Goal: Task Accomplishment & Management: Use online tool/utility

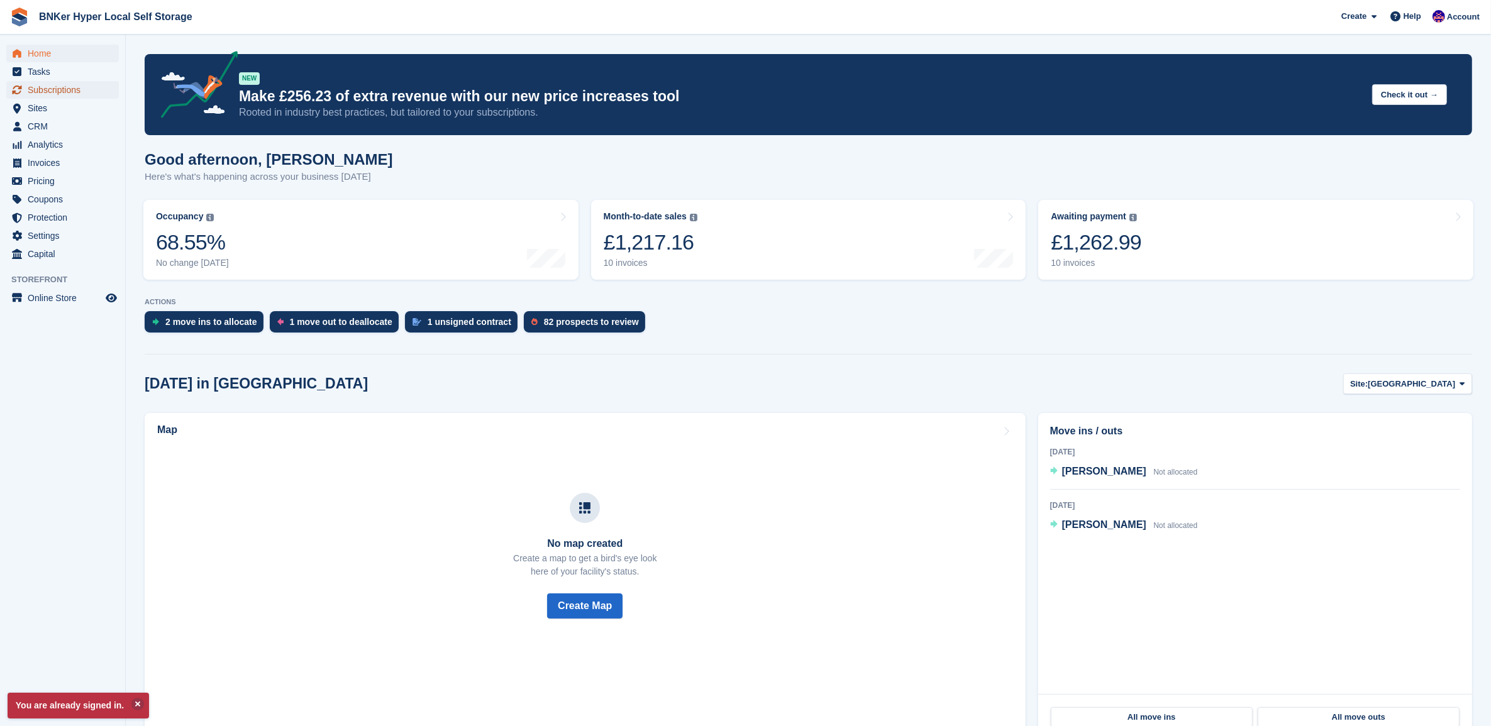
click at [36, 98] on span "Subscriptions" at bounding box center [65, 90] width 75 height 18
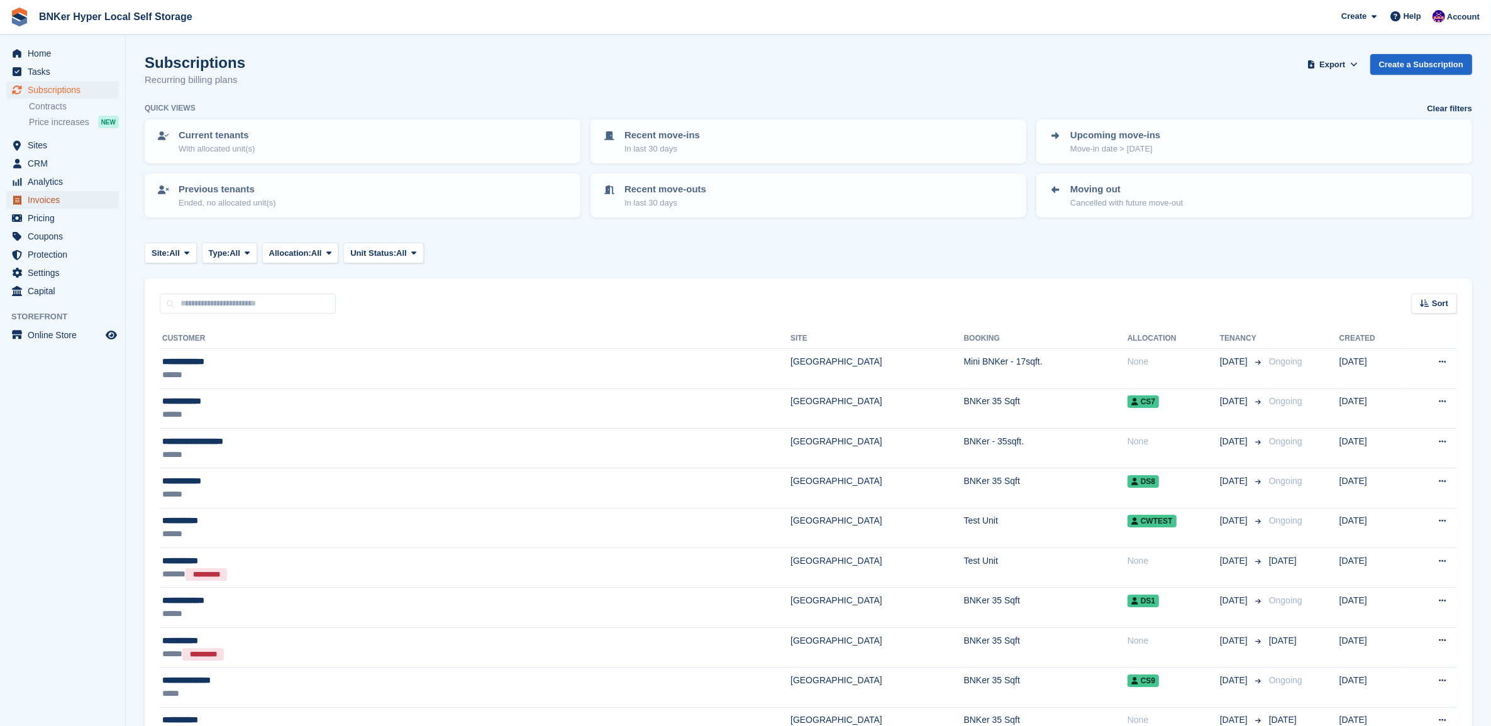
click at [47, 206] on span "Invoices" at bounding box center [65, 200] width 75 height 18
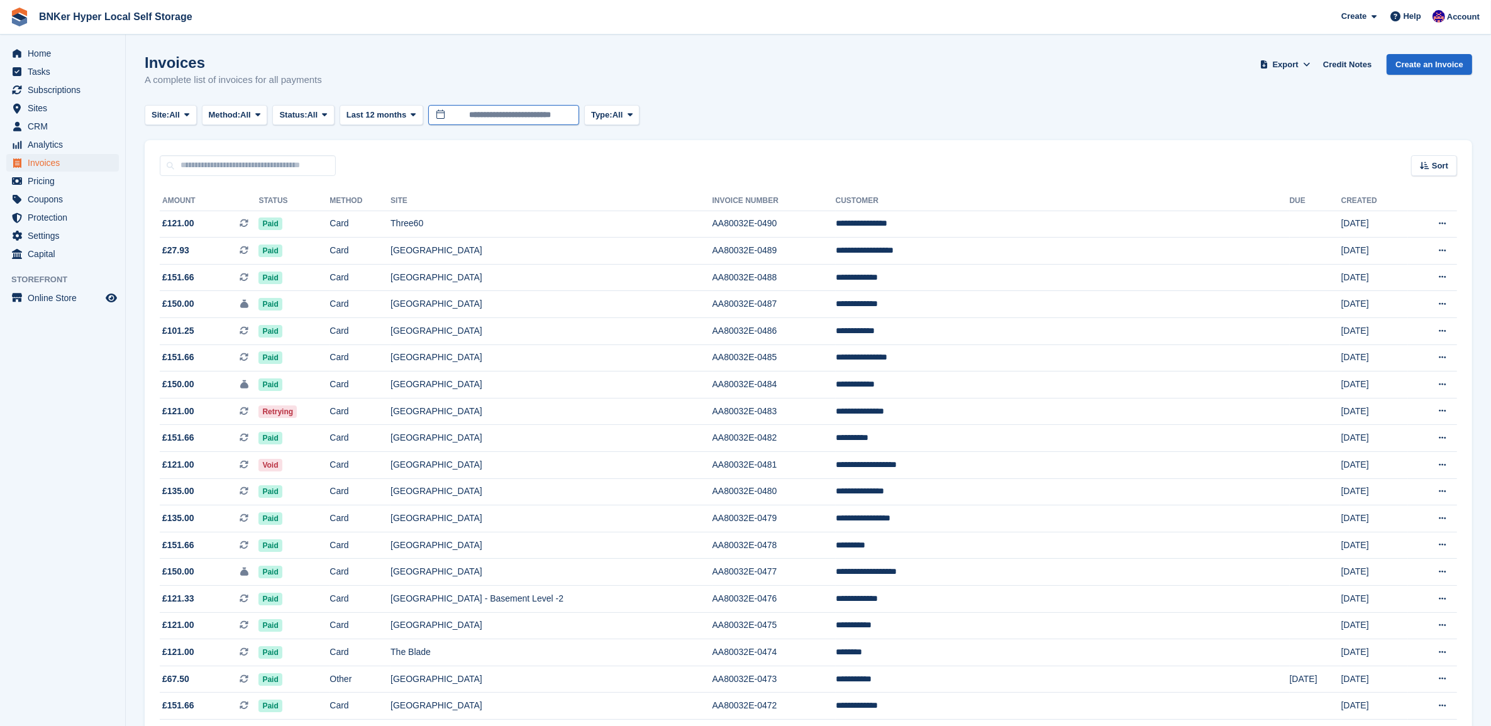
click at [468, 116] on input "**********" at bounding box center [503, 115] width 151 height 21
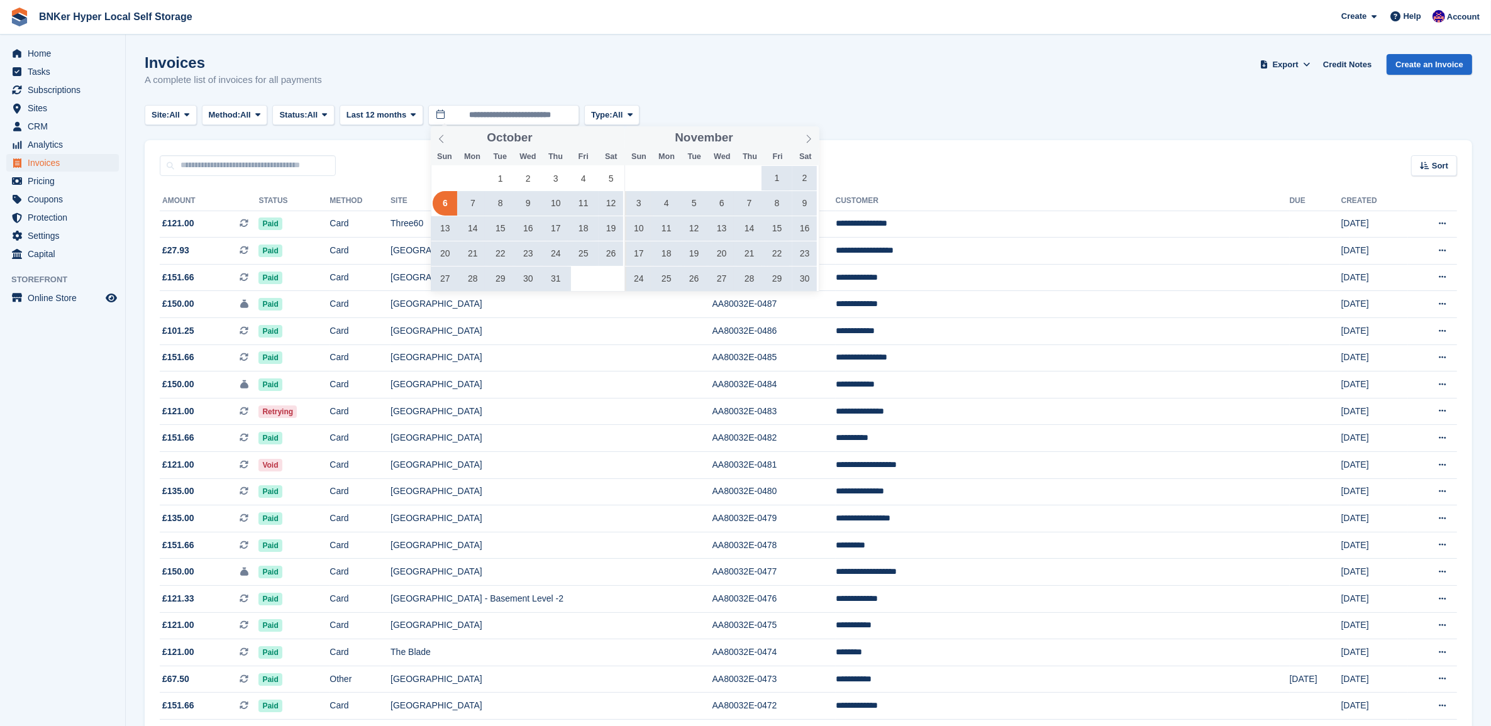
click at [809, 142] on icon at bounding box center [808, 139] width 9 height 9
type input "****"
click at [809, 142] on icon at bounding box center [808, 139] width 9 height 9
type input "****"
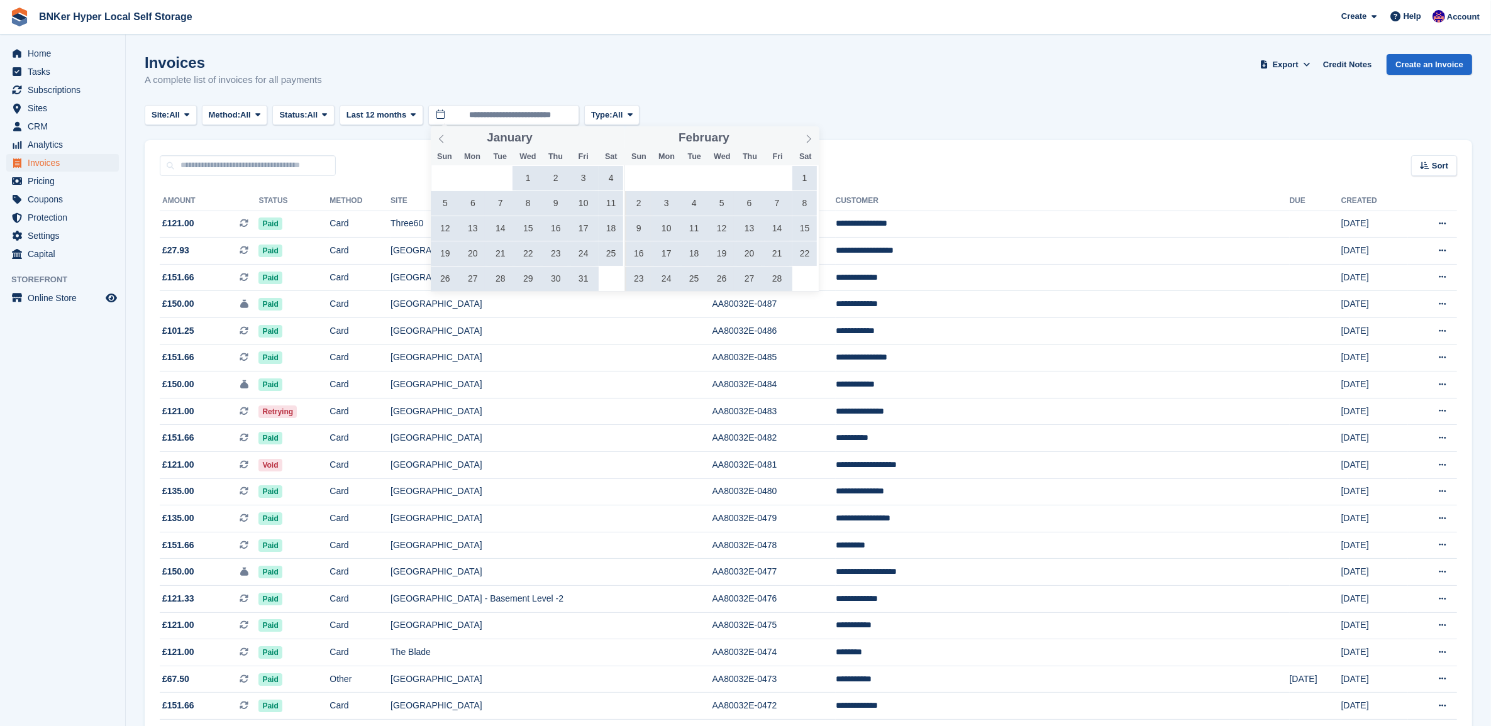
click at [809, 142] on icon at bounding box center [808, 139] width 9 height 9
drag, startPoint x: 809, startPoint y: 142, endPoint x: 809, endPoint y: 135, distance: 6.9
click at [809, 135] on icon at bounding box center [808, 139] width 9 height 9
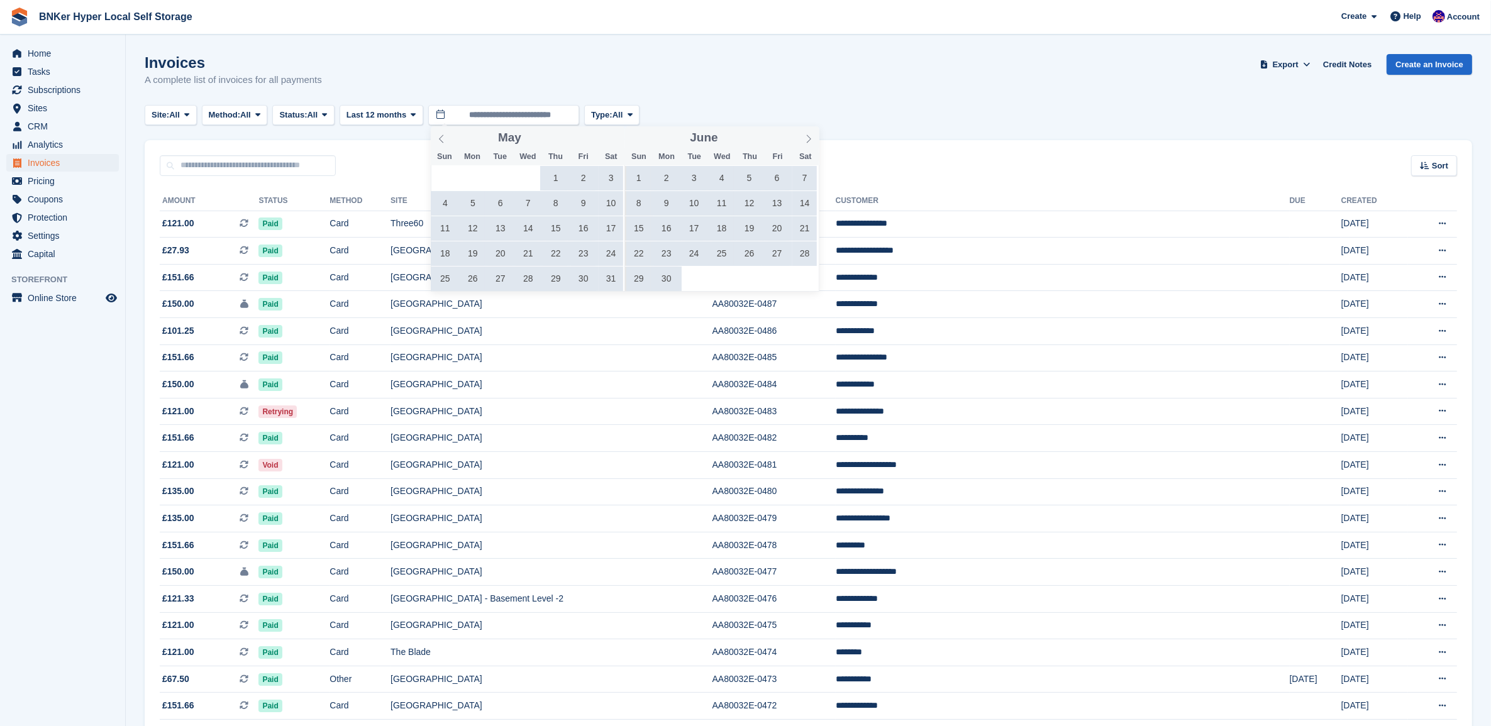
click at [809, 141] on icon at bounding box center [809, 139] width 4 height 8
click at [504, 179] on span "1" at bounding box center [500, 178] width 25 height 25
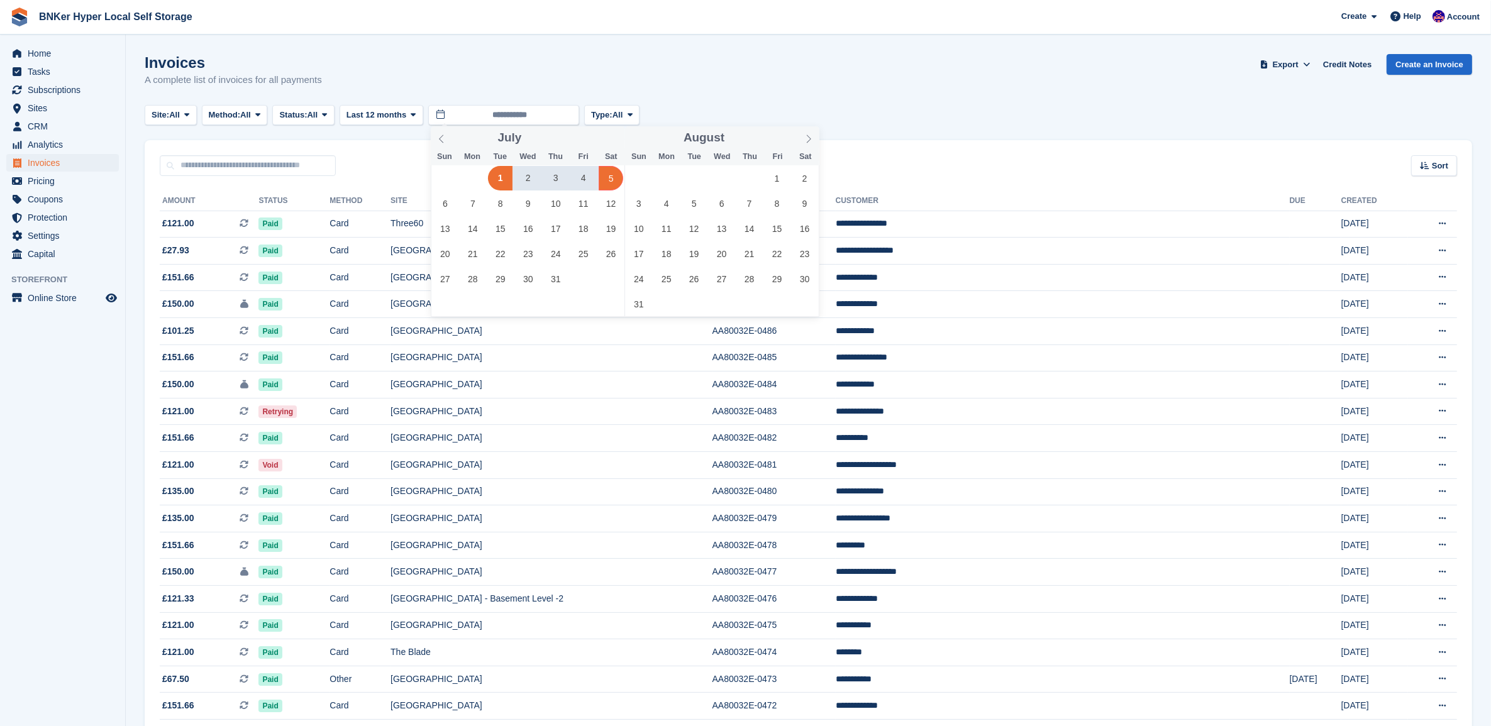
click at [809, 140] on icon at bounding box center [808, 139] width 9 height 9
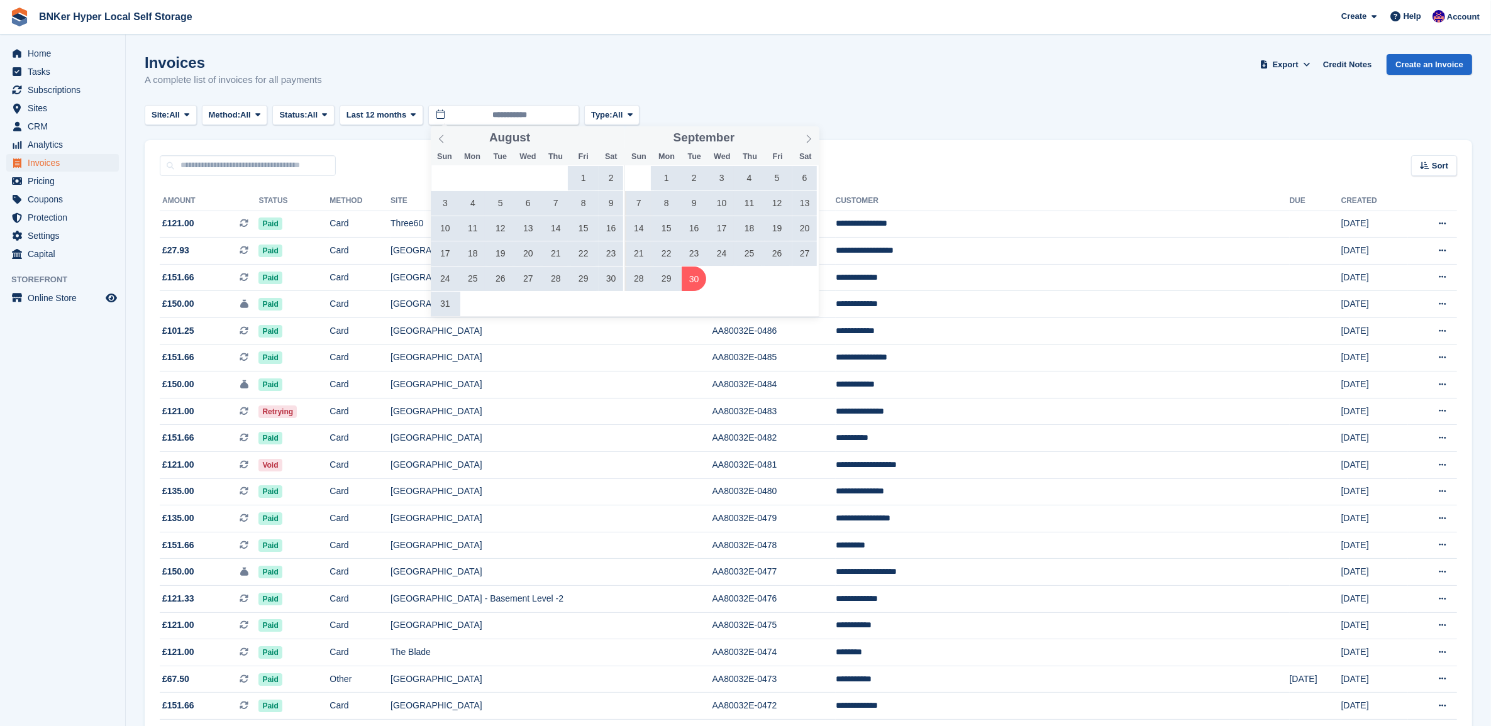
click at [692, 284] on span "30" at bounding box center [694, 279] width 25 height 25
type input "**********"
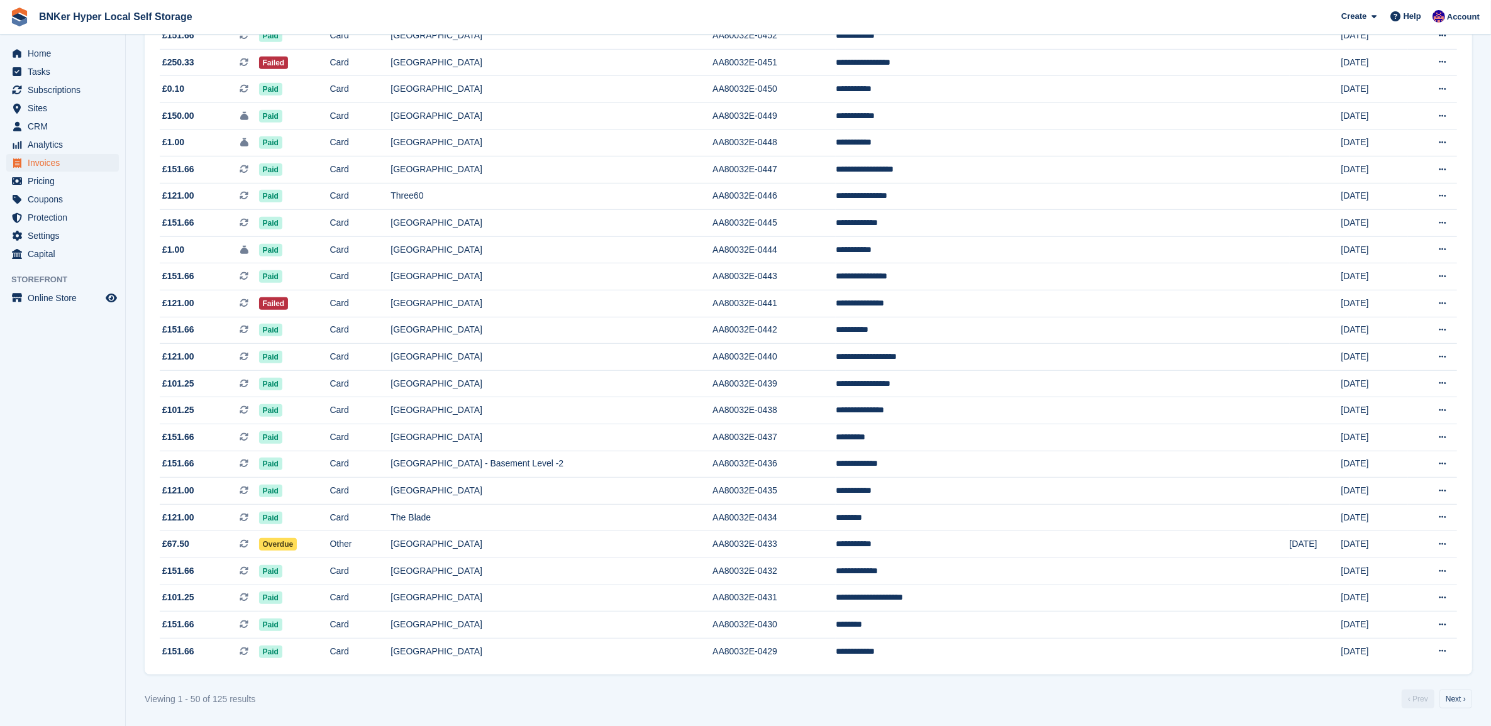
scroll to position [893, 0]
click at [1453, 702] on link "Next ›" at bounding box center [1455, 697] width 33 height 19
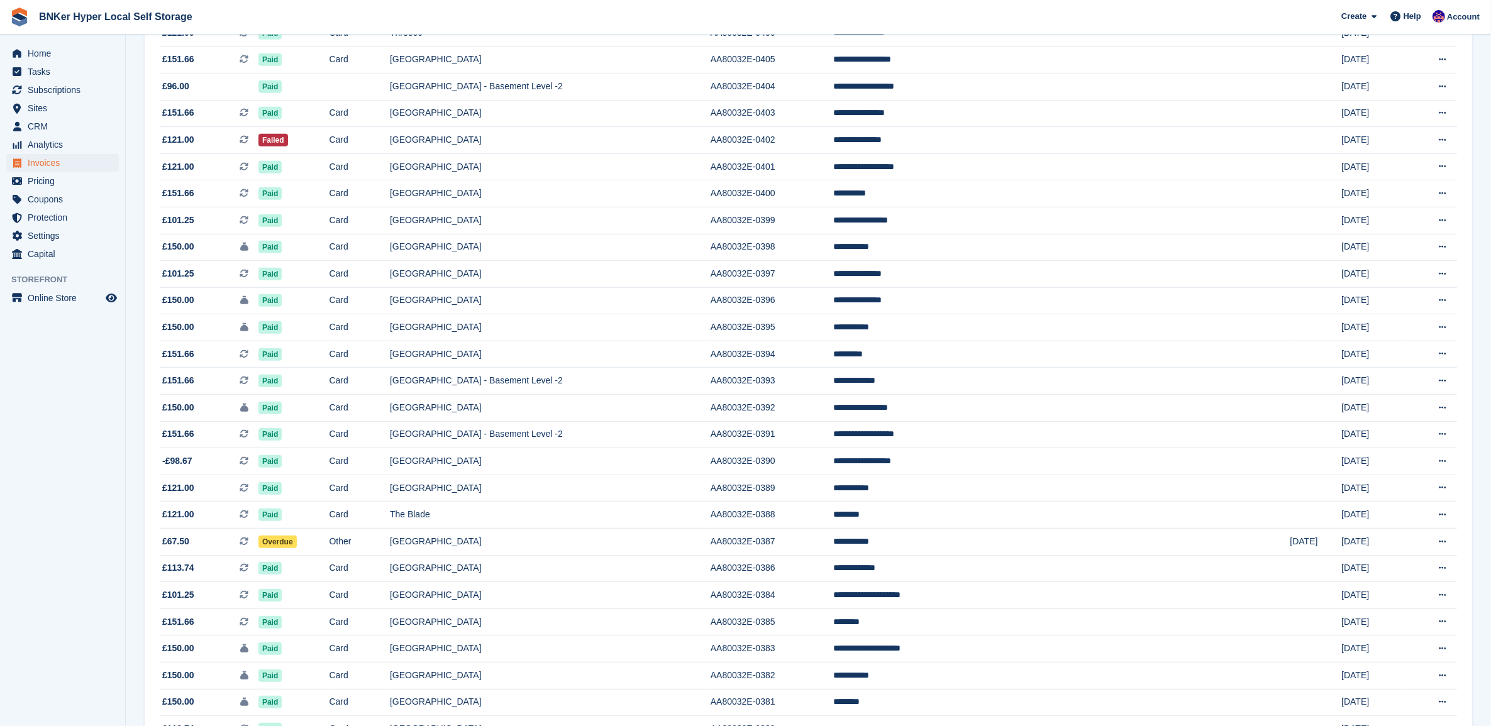
scroll to position [893, 0]
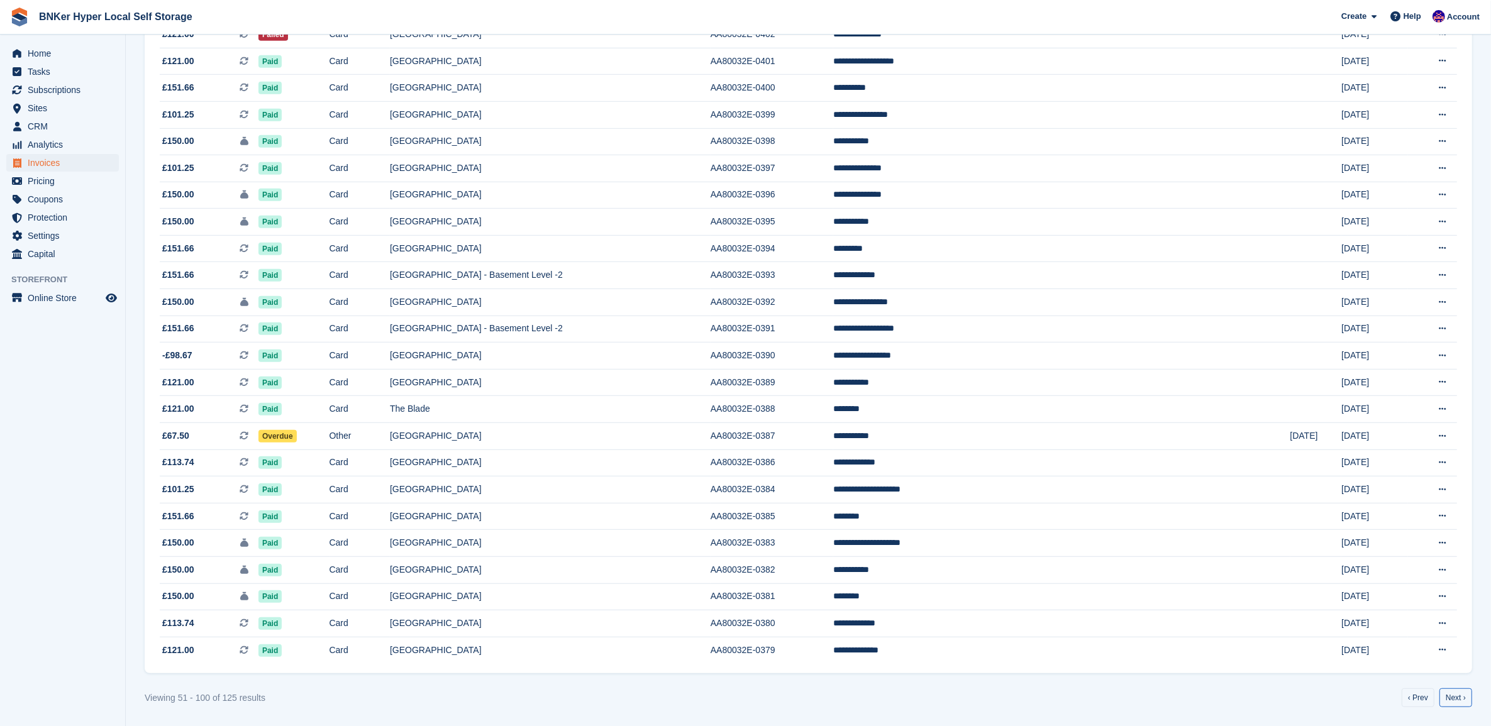
click at [1448, 703] on link "Next ›" at bounding box center [1455, 697] width 33 height 19
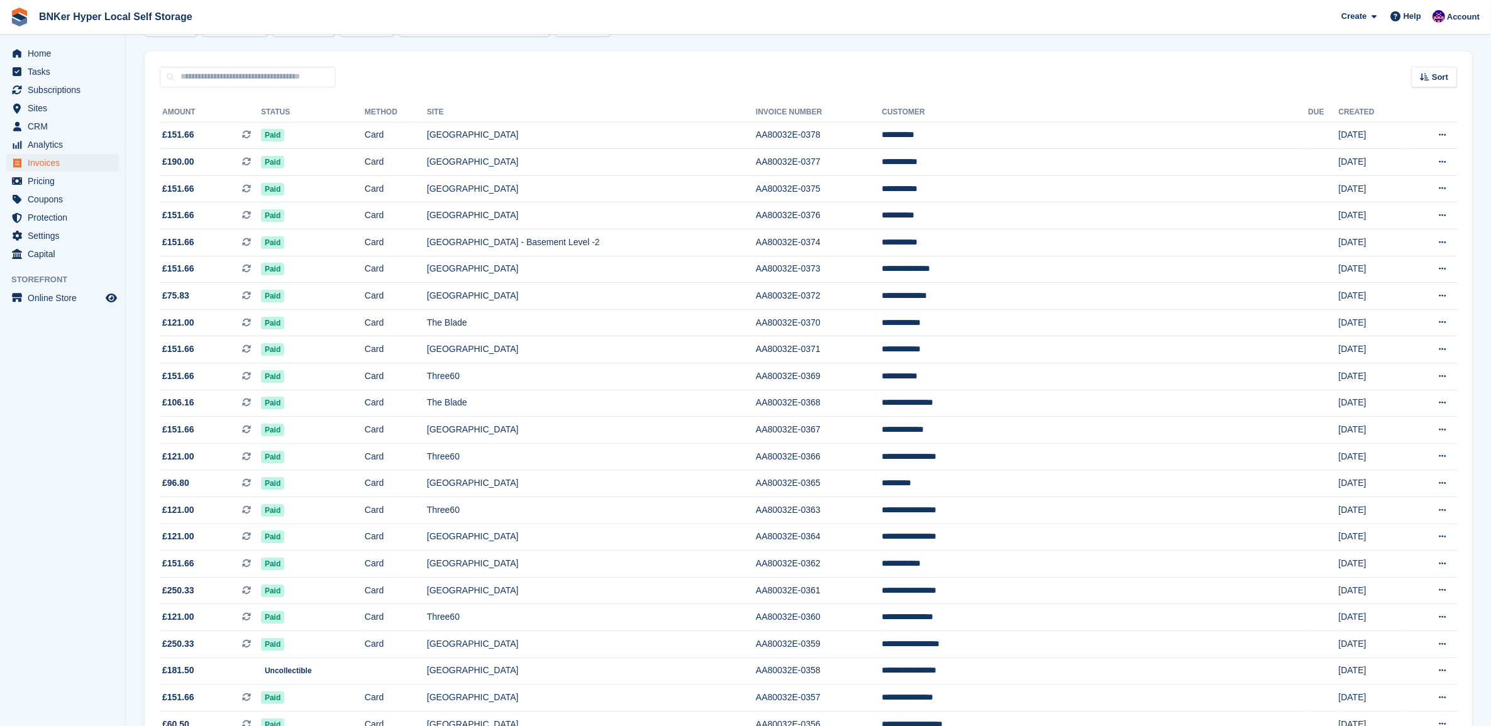
scroll to position [220, 0]
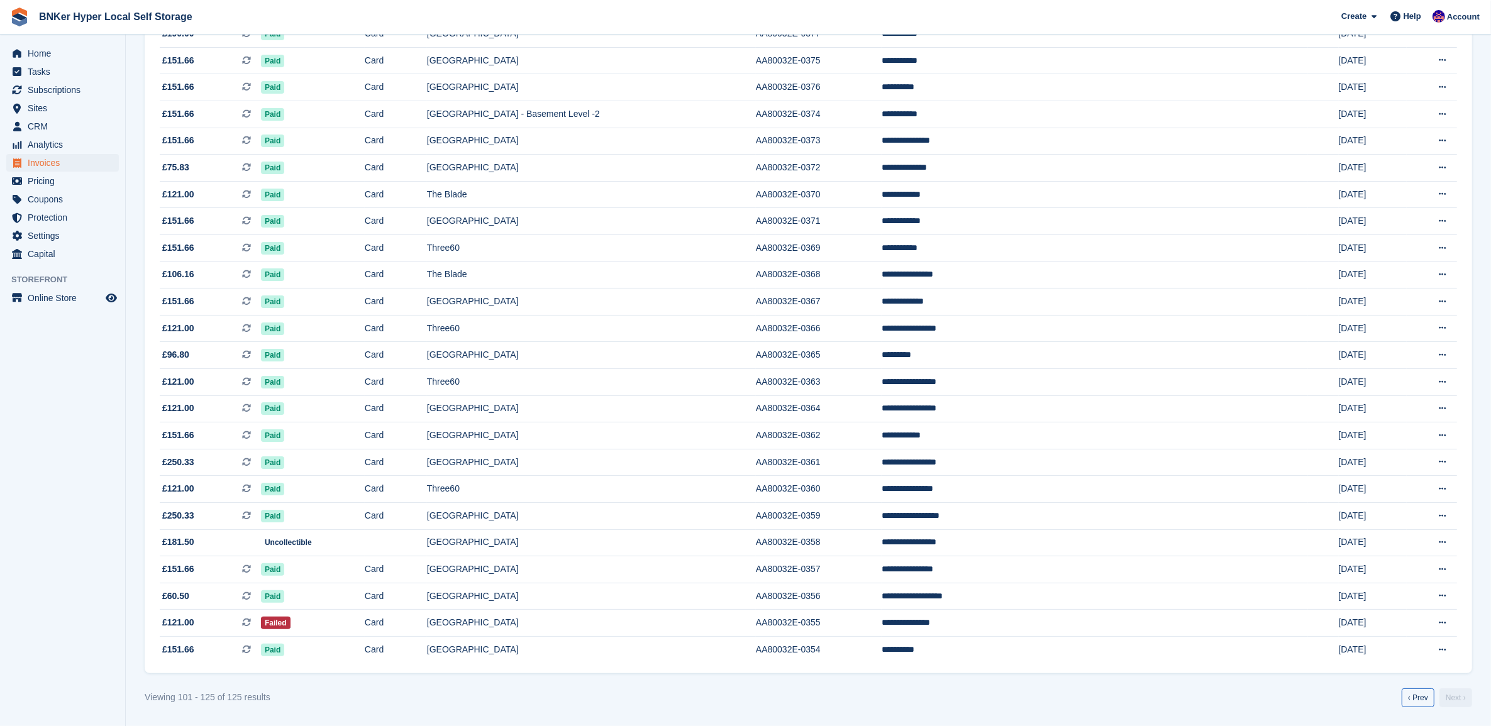
click at [1415, 698] on link "‹ Prev" at bounding box center [1417, 697] width 33 height 19
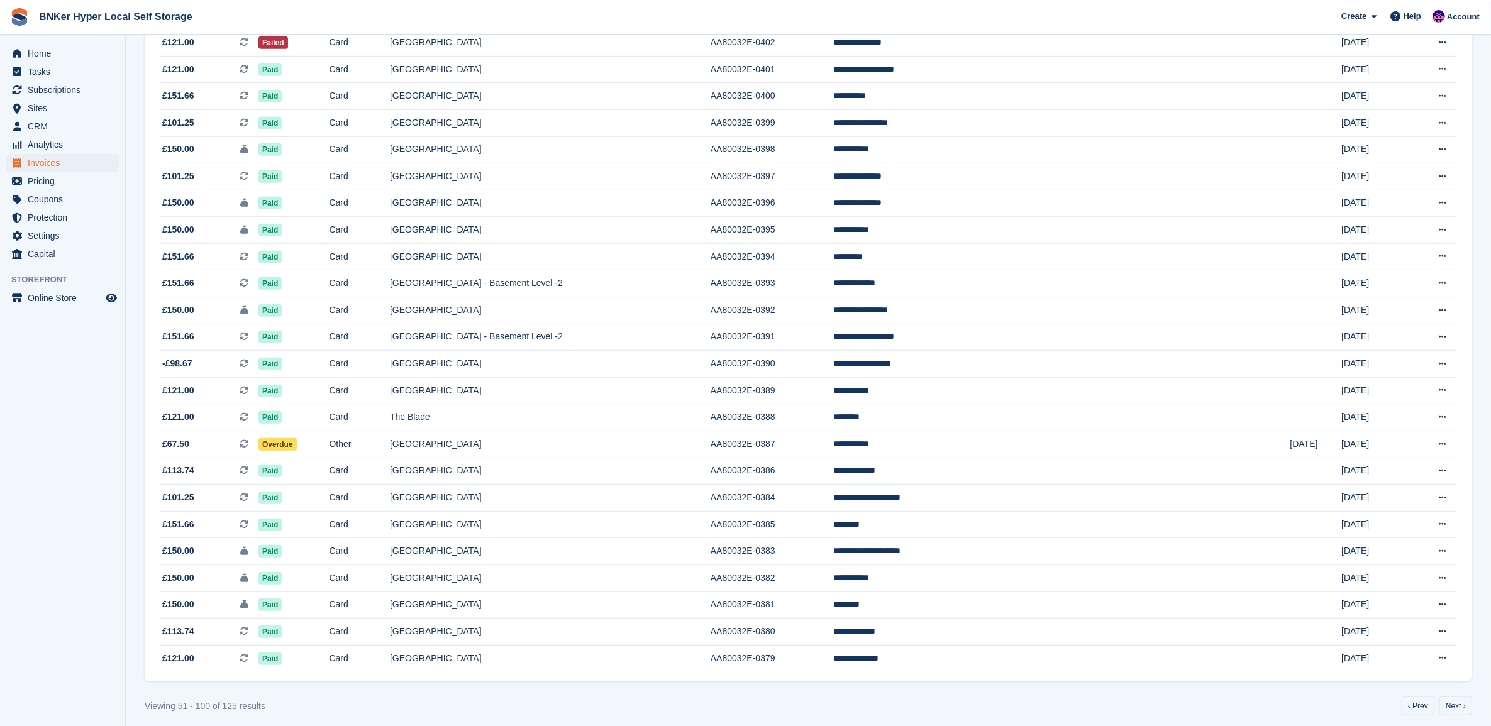
scroll to position [893, 0]
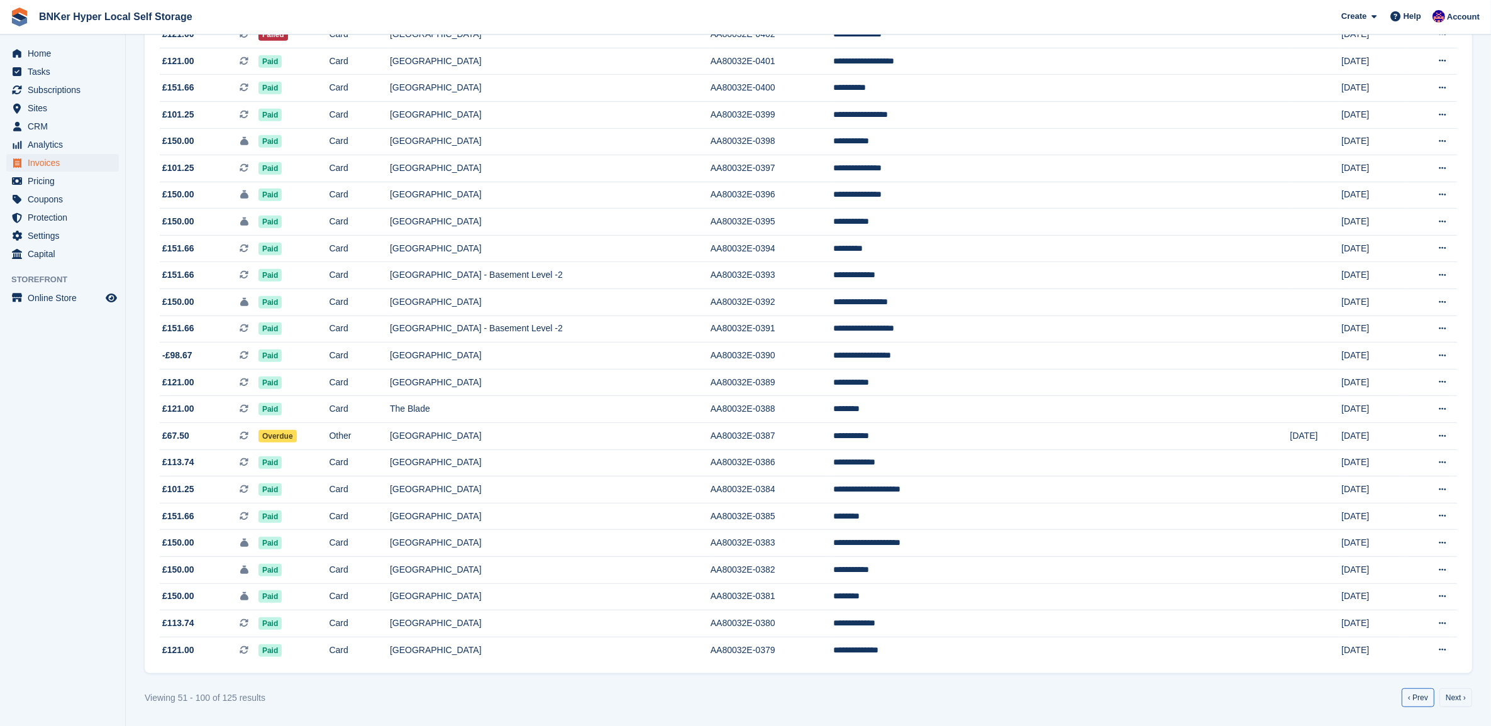
click at [1411, 699] on link "‹ Prev" at bounding box center [1417, 697] width 33 height 19
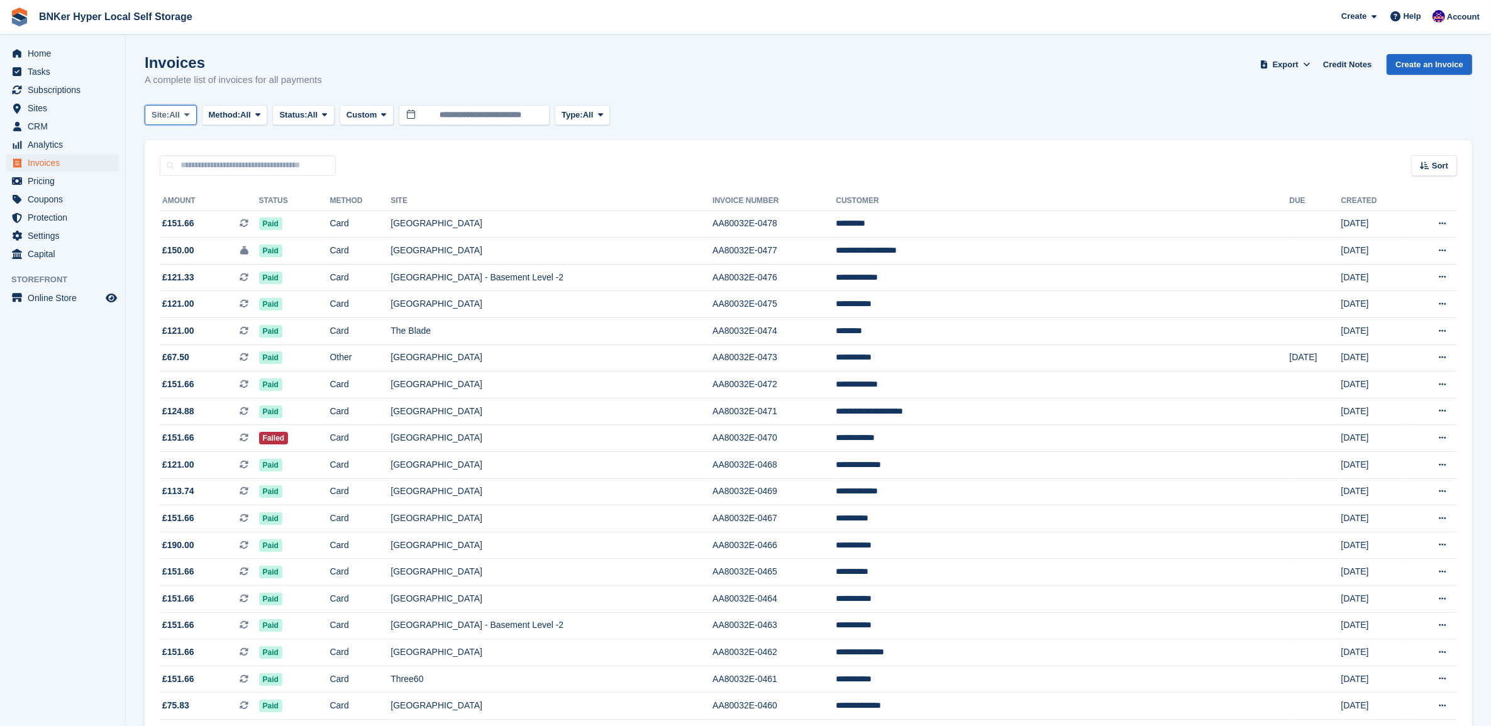
click at [184, 121] on button "Site: All" at bounding box center [171, 115] width 52 height 21
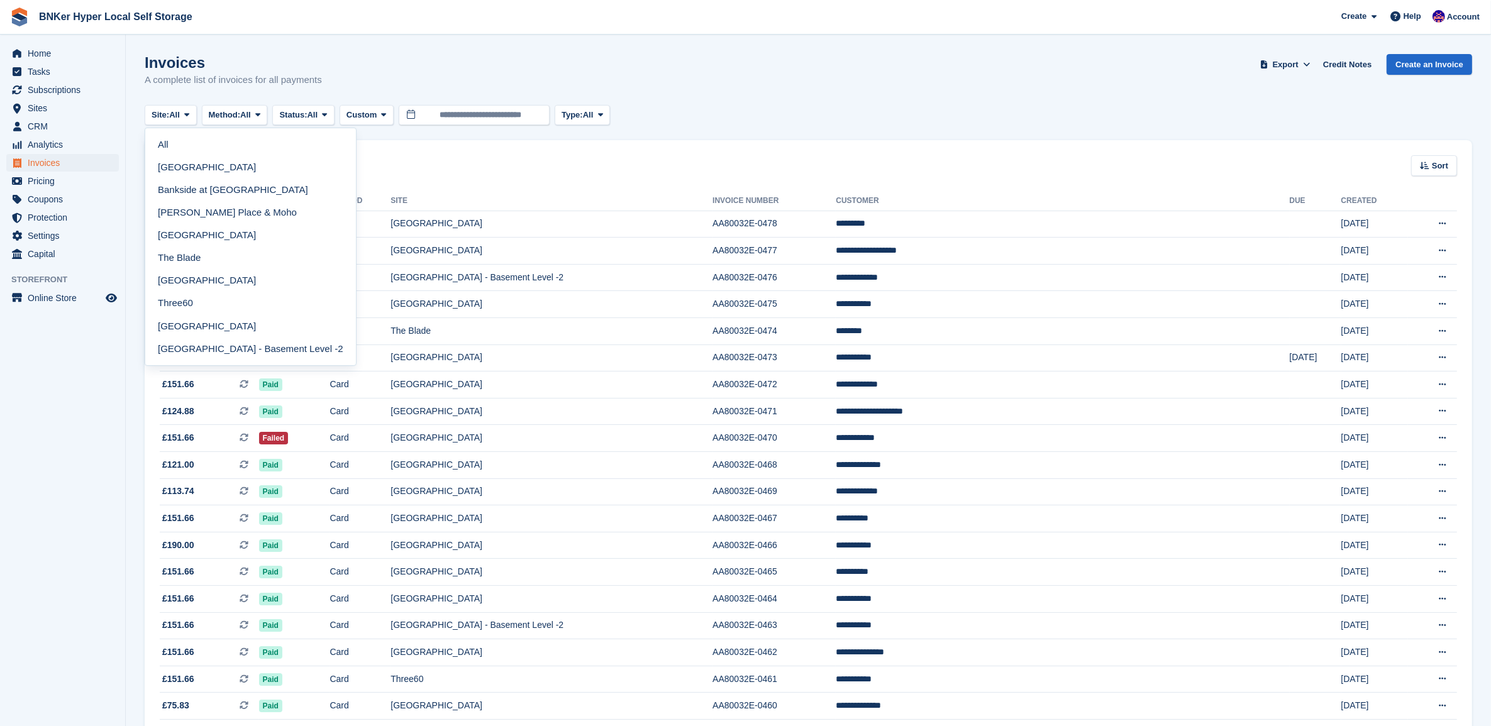
click at [184, 149] on link "All" at bounding box center [250, 144] width 201 height 23
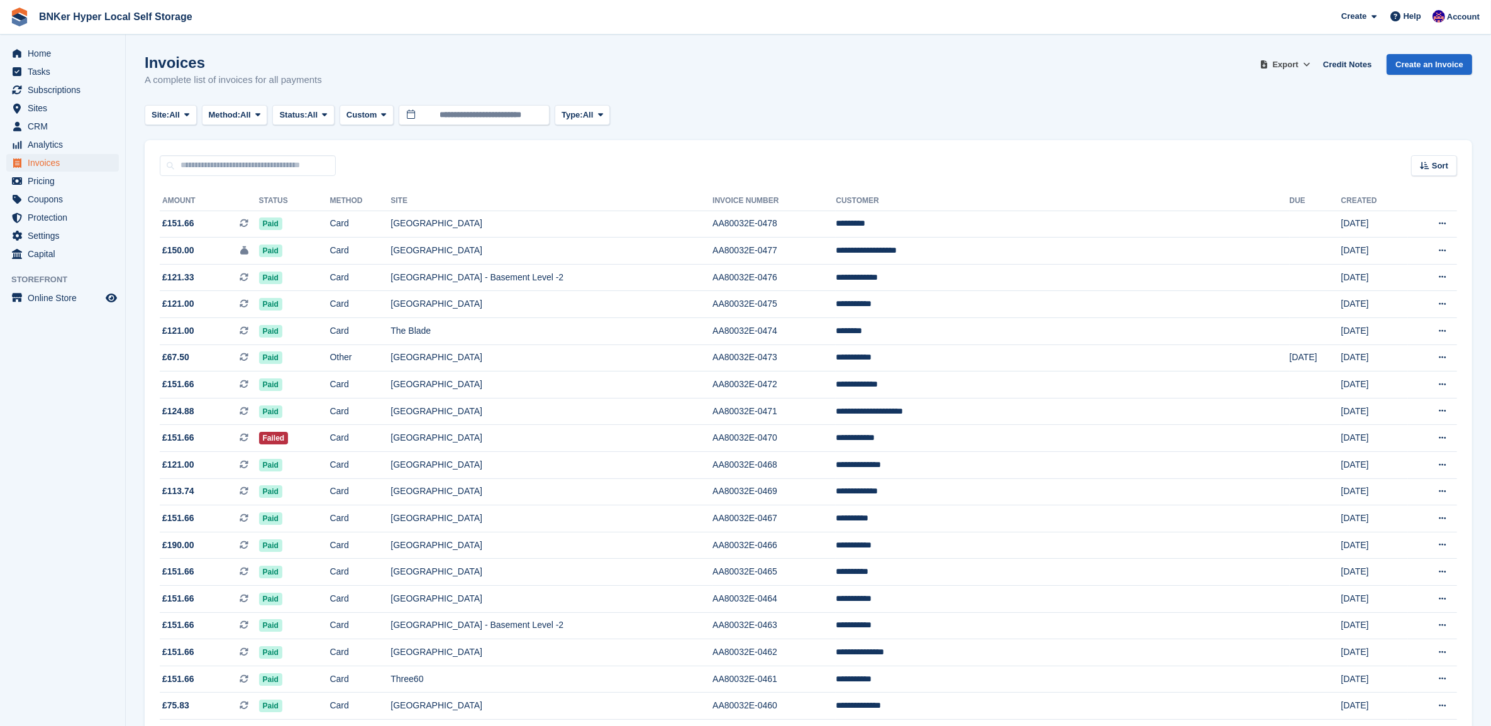
click at [1298, 62] on span "Export" at bounding box center [1286, 64] width 26 height 13
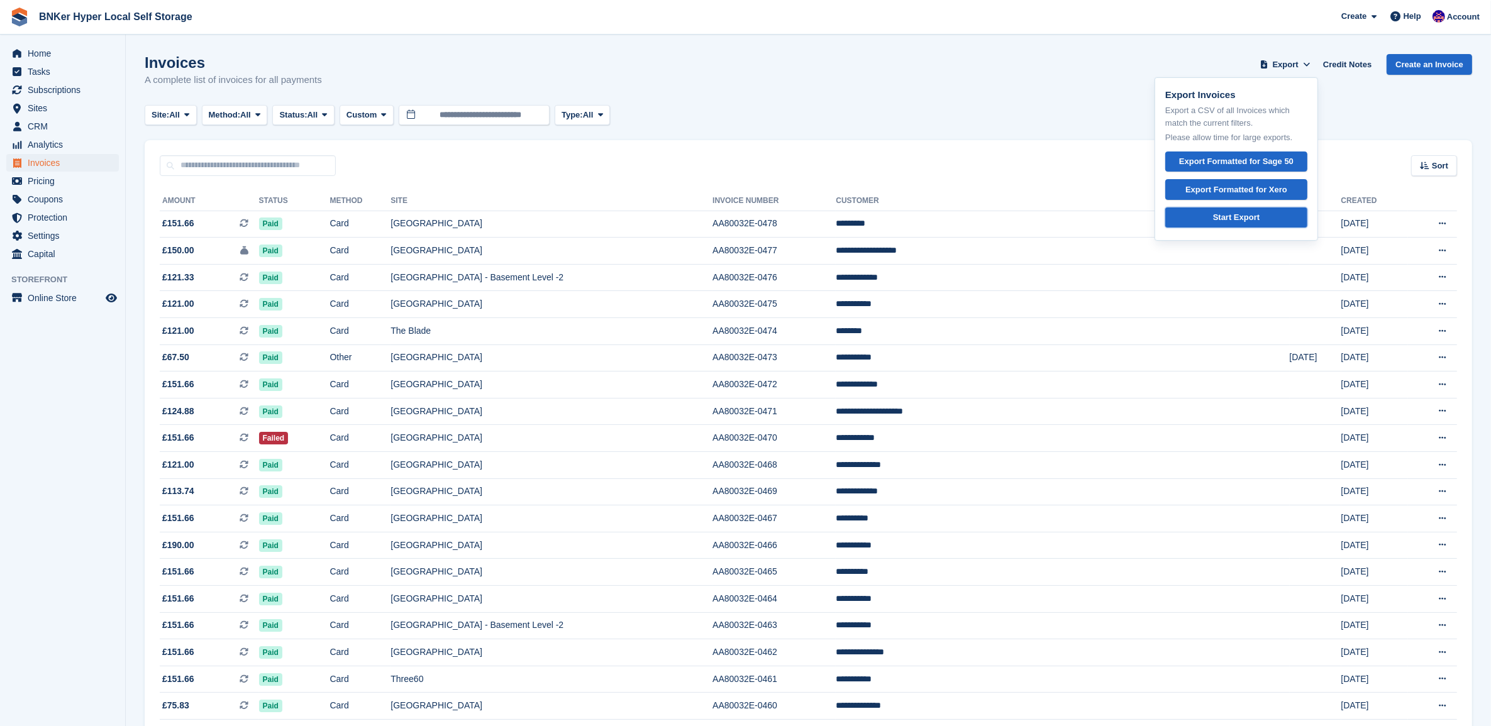
click at [1234, 214] on div "Start Export" at bounding box center [1236, 217] width 47 height 13
